Goal: Transaction & Acquisition: Purchase product/service

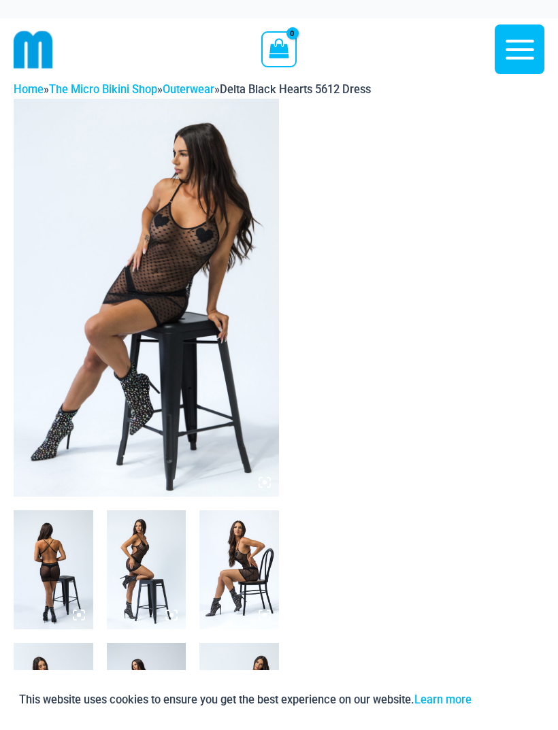
click at [72, 581] on img at bounding box center [54, 569] width 80 height 119
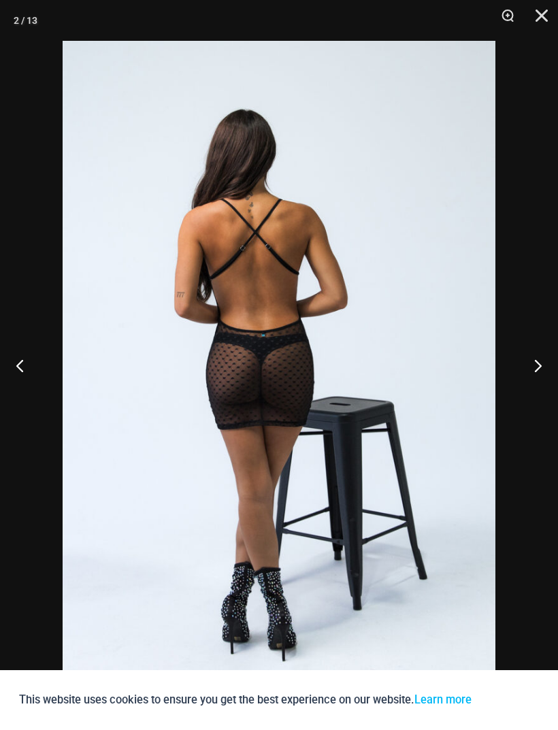
click at [530, 373] on button "Next" at bounding box center [532, 365] width 51 height 68
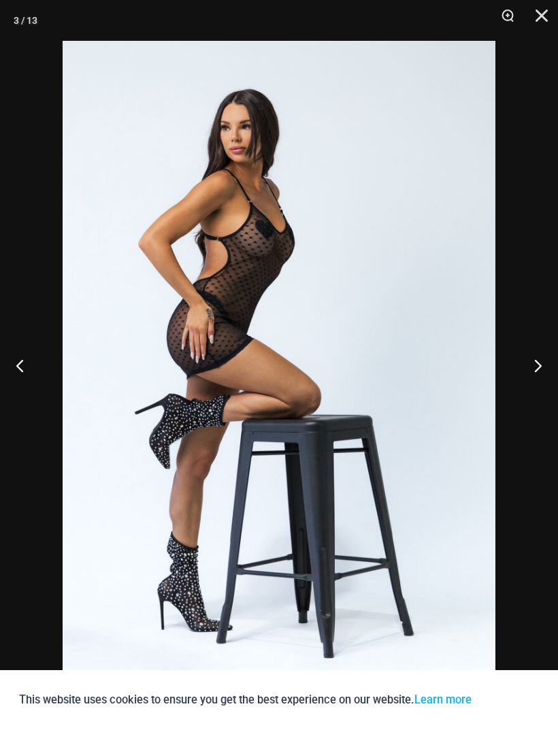
click at [536, 374] on button "Next" at bounding box center [532, 365] width 51 height 68
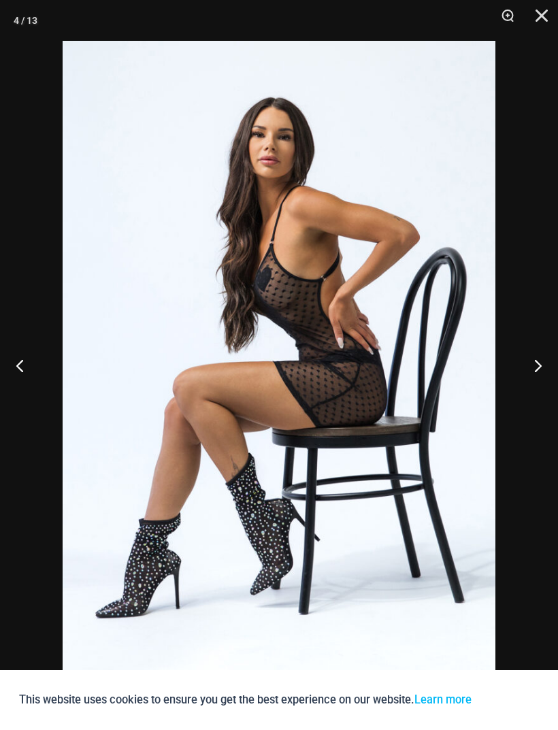
click at [530, 374] on button "Next" at bounding box center [532, 365] width 51 height 68
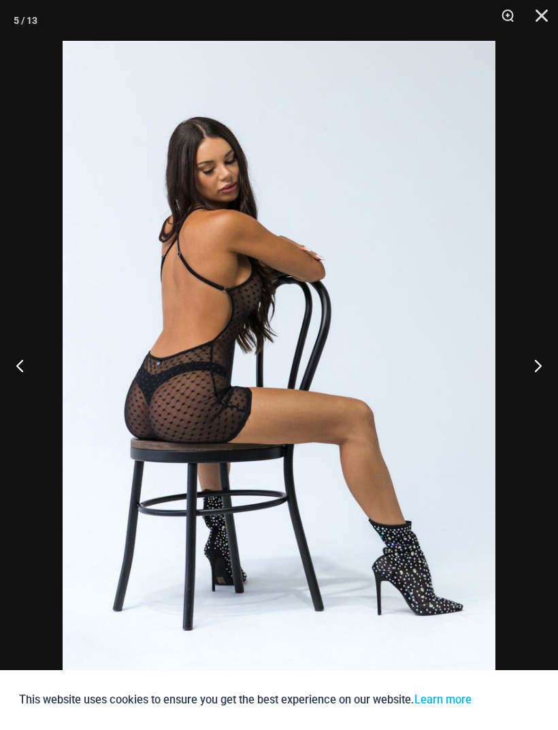
click at [528, 379] on button "Next" at bounding box center [532, 365] width 51 height 68
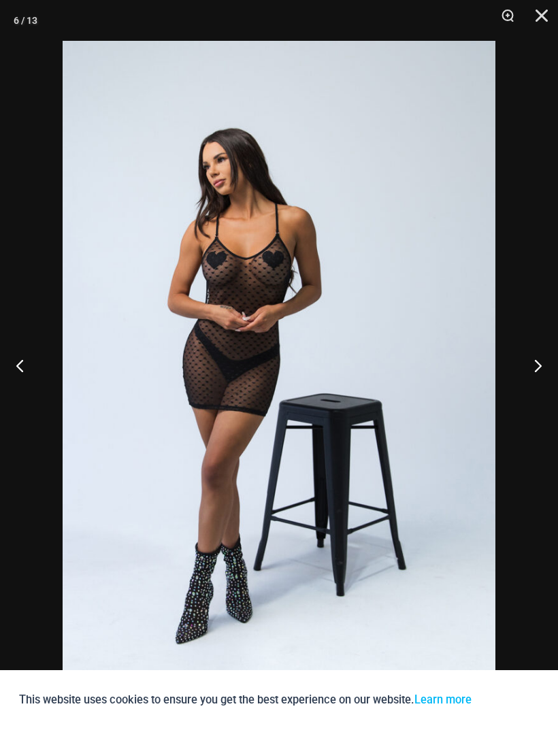
click at [531, 376] on button "Next" at bounding box center [532, 365] width 51 height 68
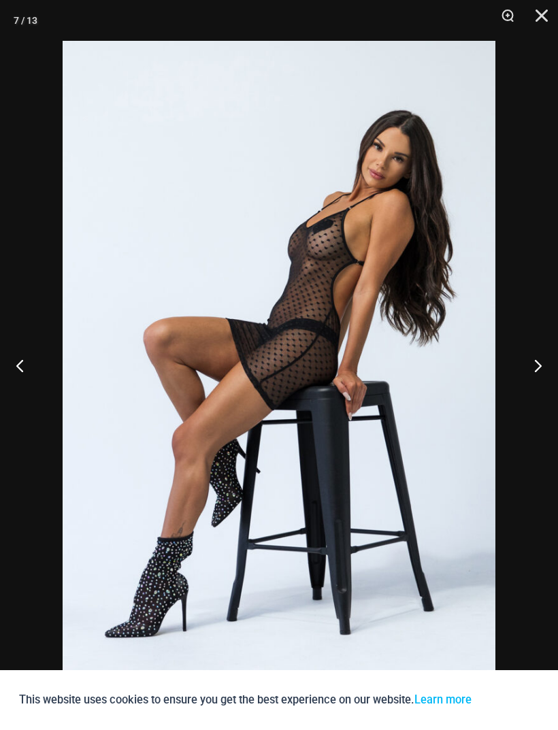
click at [531, 372] on button "Next" at bounding box center [532, 365] width 51 height 68
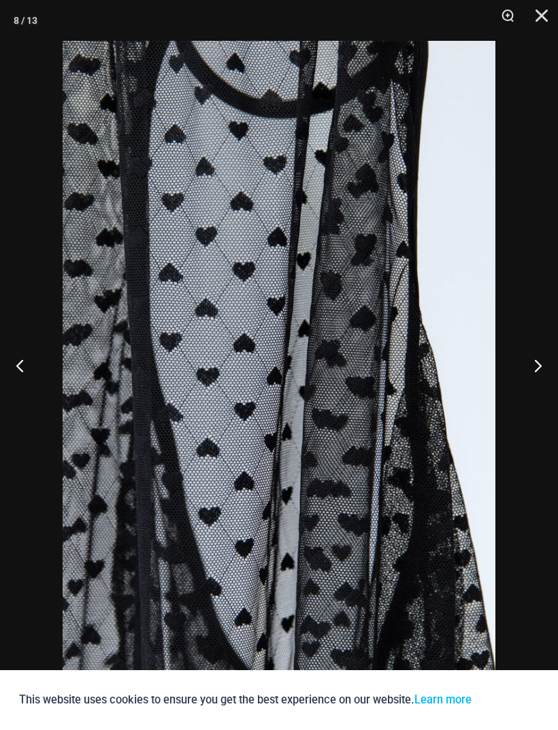
click at [531, 372] on button "Next" at bounding box center [532, 365] width 51 height 68
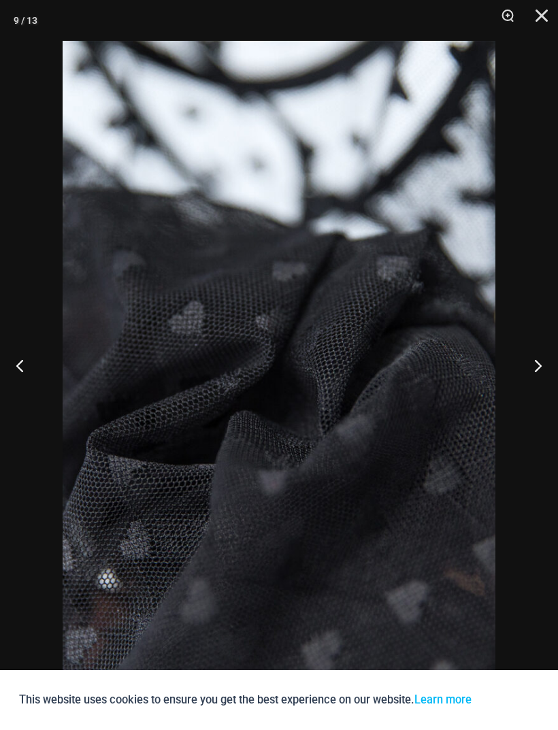
click at [533, 371] on button "Next" at bounding box center [532, 365] width 51 height 68
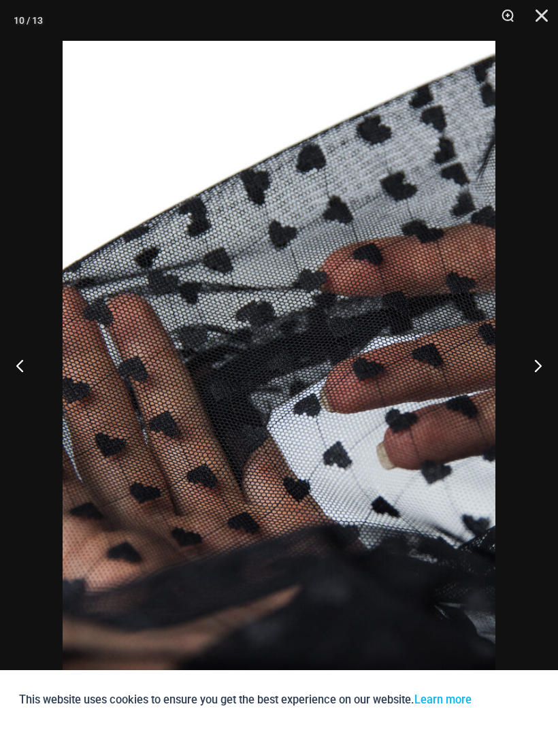
click at [532, 370] on button "Next" at bounding box center [532, 365] width 51 height 68
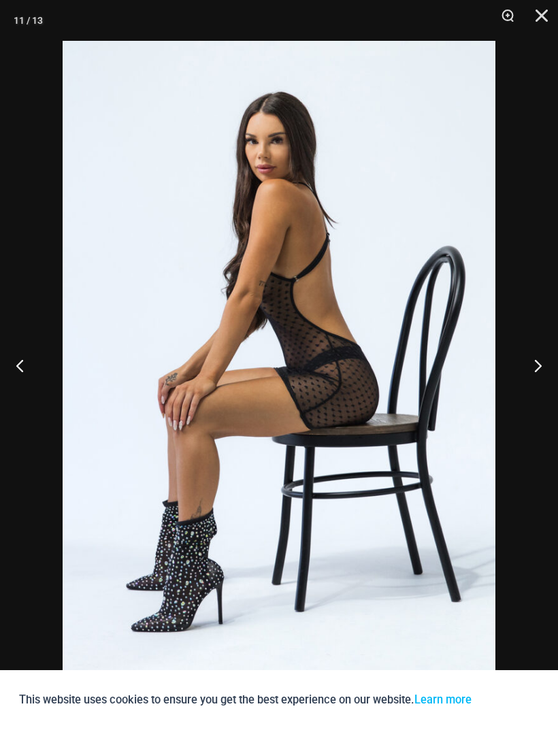
click at [532, 368] on button "Next" at bounding box center [532, 365] width 51 height 68
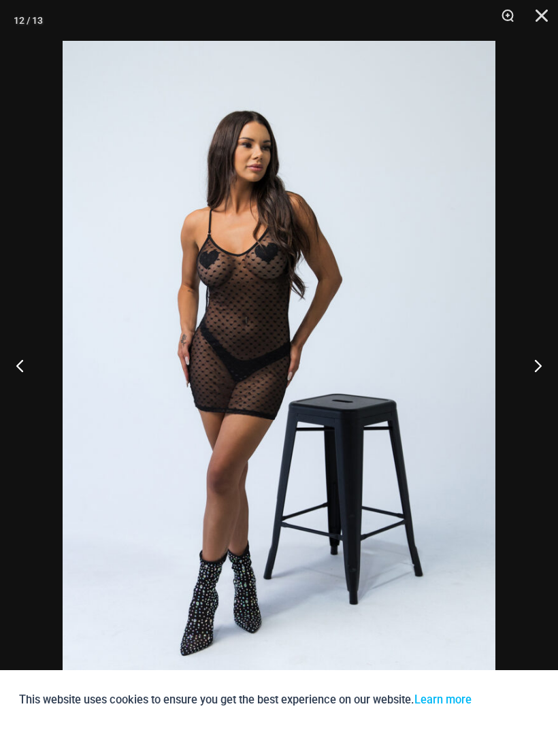
click at [530, 369] on button "Next" at bounding box center [532, 365] width 51 height 68
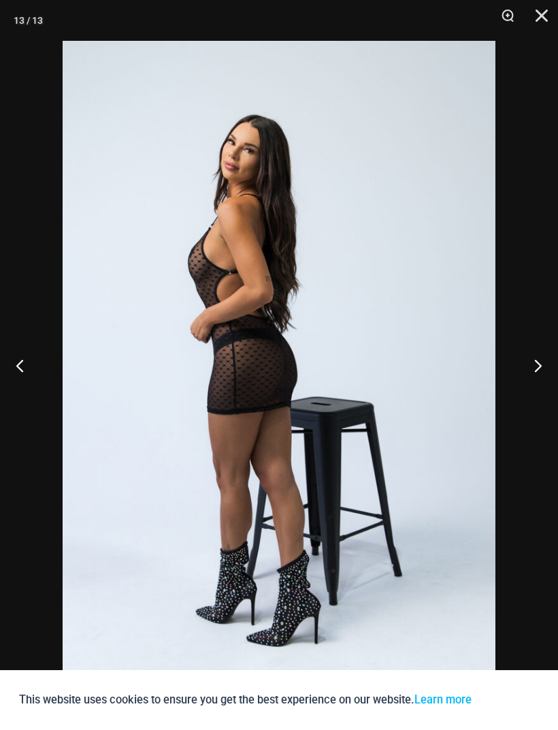
click at [536, 373] on button "Next" at bounding box center [532, 365] width 51 height 68
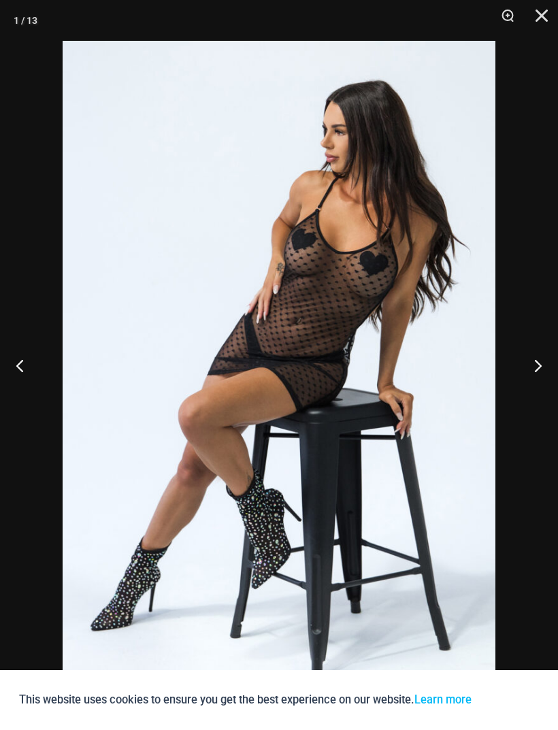
click at [535, 371] on button "Next" at bounding box center [532, 365] width 51 height 68
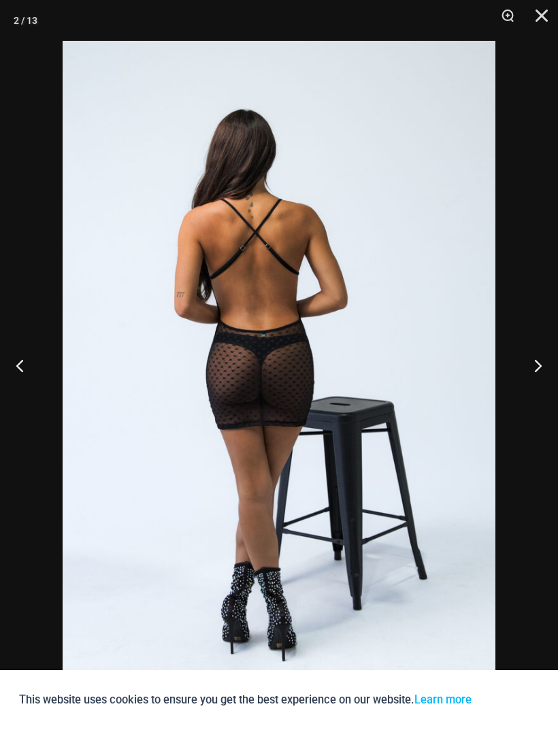
click at [530, 370] on button "Next" at bounding box center [532, 365] width 51 height 68
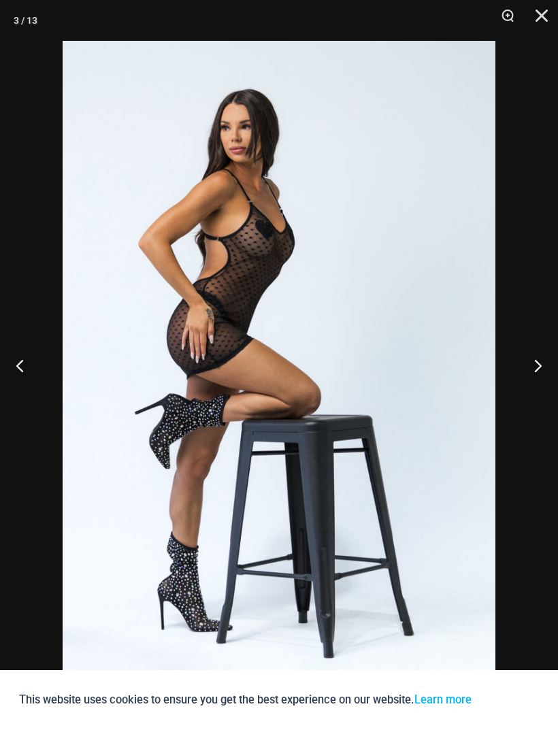
click at [530, 374] on button "Next" at bounding box center [532, 365] width 51 height 68
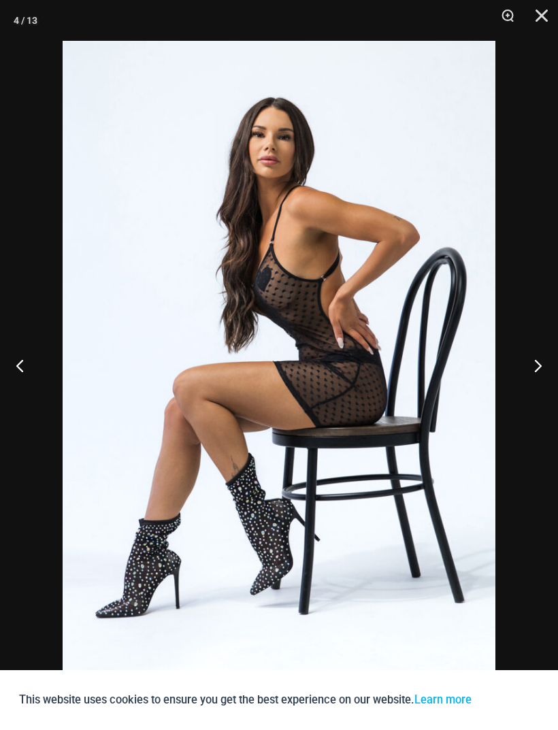
click at [530, 376] on button "Next" at bounding box center [532, 365] width 51 height 68
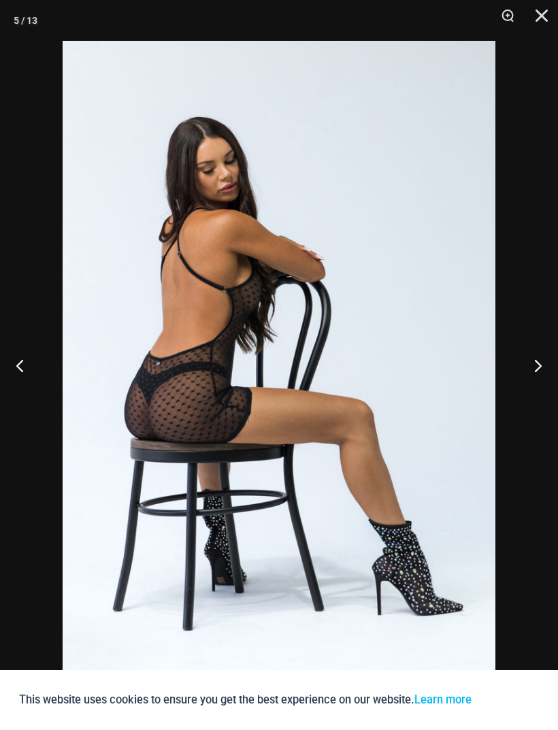
click at [530, 374] on button "Next" at bounding box center [532, 365] width 51 height 68
